Goal: Transaction & Acquisition: Purchase product/service

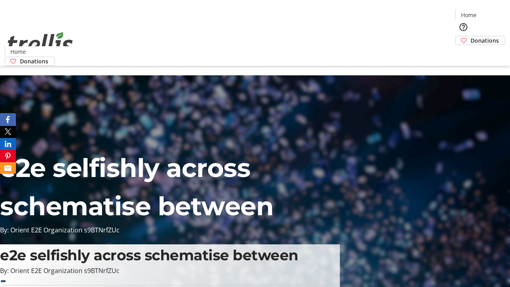
click at [471, 36] on span "Donations" at bounding box center [485, 40] width 28 height 8
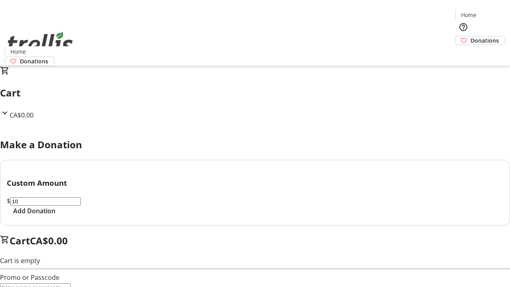
click at [55, 216] on span "Add Donation" at bounding box center [34, 211] width 42 height 10
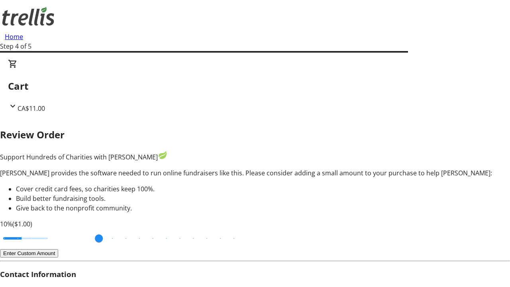
click at [58, 249] on button "Enter Custom Amount" at bounding box center [29, 253] width 58 height 8
